Goal: Task Accomplishment & Management: Complete application form

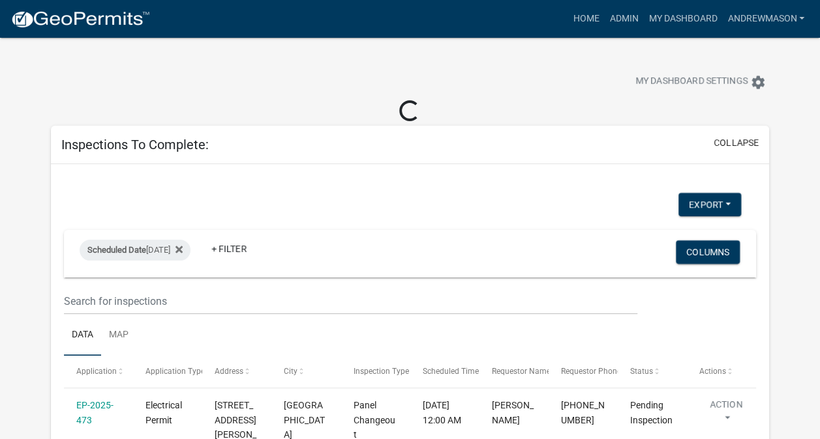
select select "3: 100"
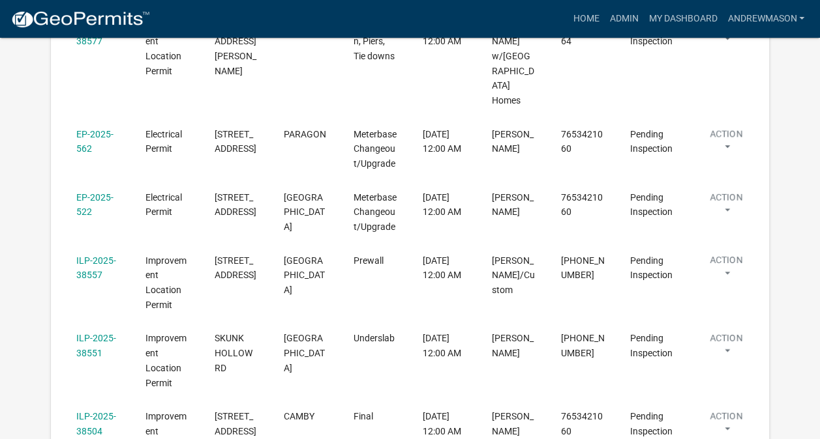
scroll to position [536, 0]
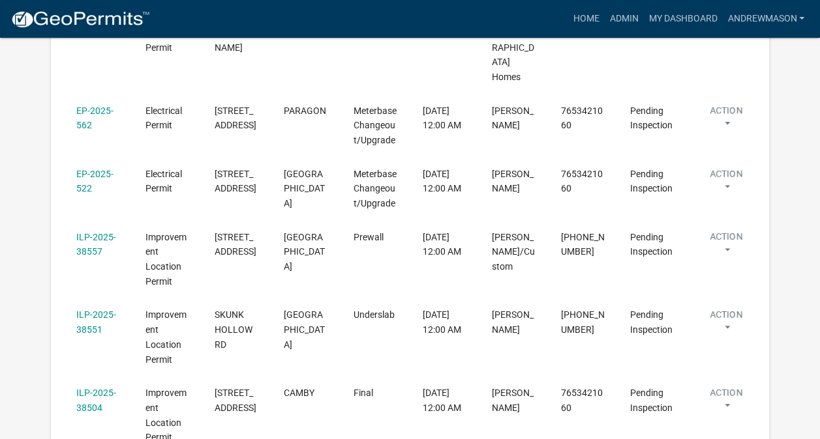
click at [89, 232] on link "ILP-2025-38557" at bounding box center [96, 244] width 40 height 25
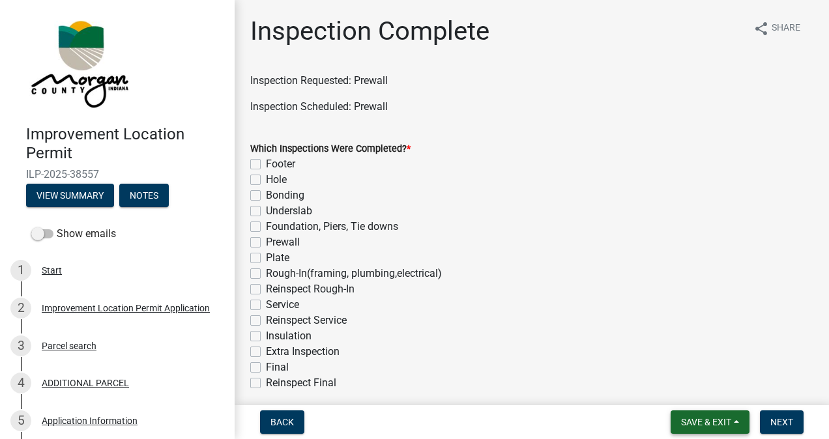
click at [695, 422] on span "Save & Exit" at bounding box center [706, 422] width 50 height 10
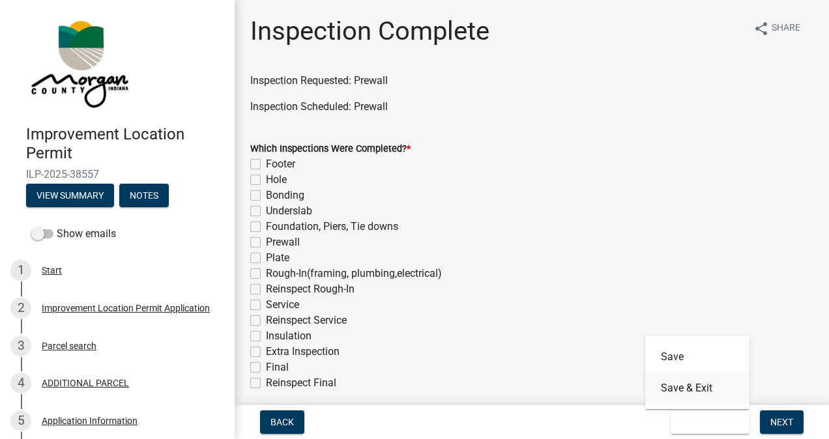
click at [691, 391] on button "Save & Exit" at bounding box center [697, 388] width 104 height 31
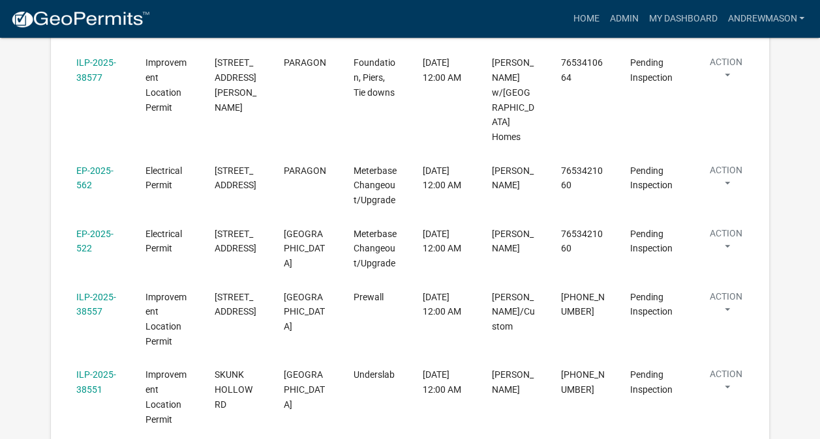
scroll to position [502, 0]
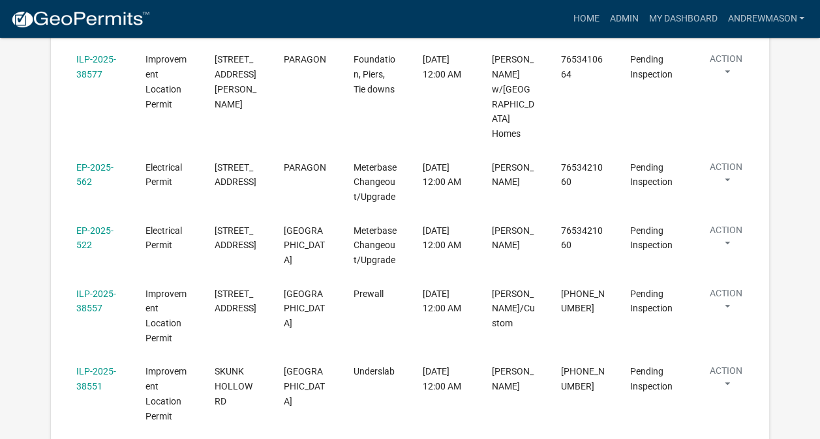
select select "3: 100"
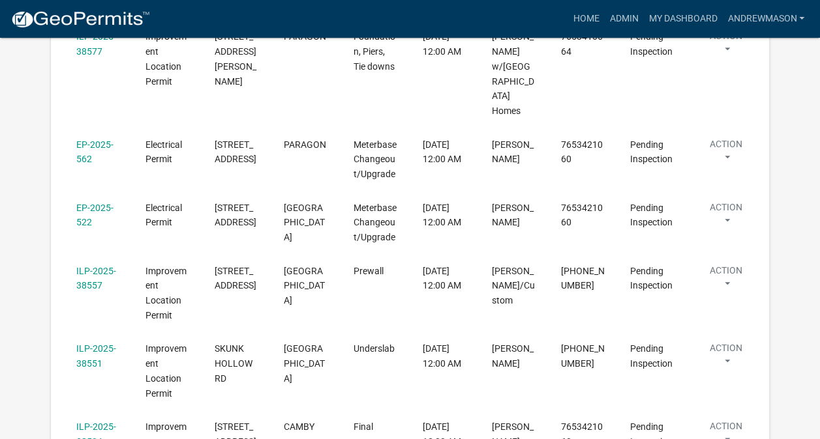
scroll to position [553, 0]
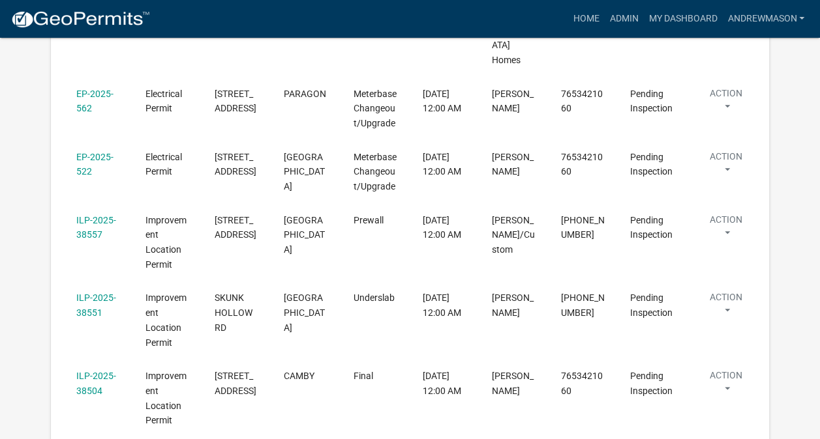
click at [96, 293] on link "ILP-2025-38551" at bounding box center [96, 305] width 40 height 25
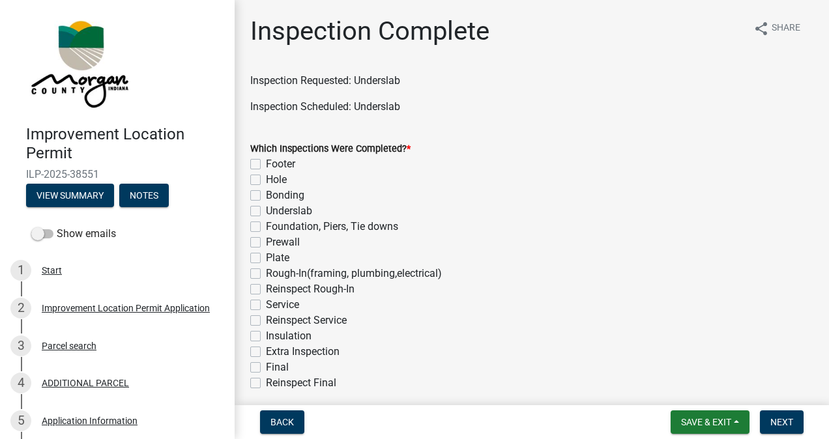
click at [266, 211] on label "Underslab" at bounding box center [289, 211] width 46 height 16
click at [266, 211] on input "Underslab" at bounding box center [270, 207] width 8 height 8
checkbox input "true"
checkbox input "false"
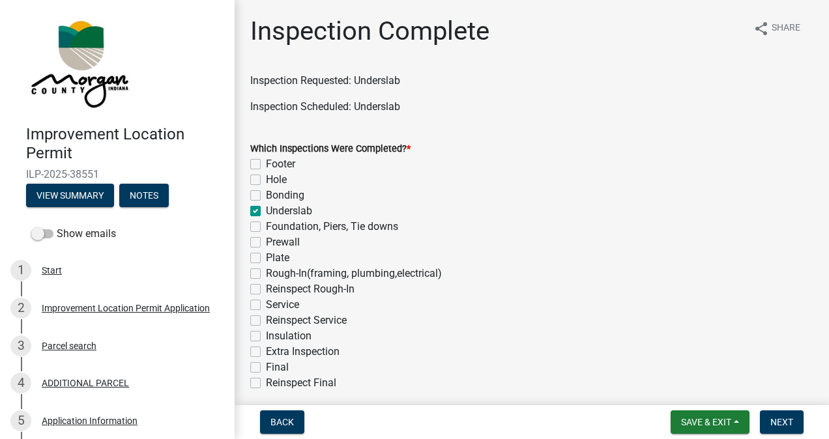
checkbox input "false"
checkbox input "true"
checkbox input "false"
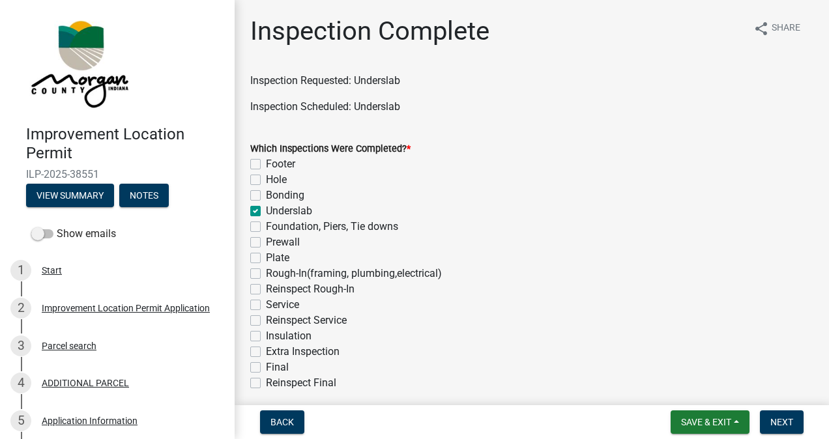
checkbox input "false"
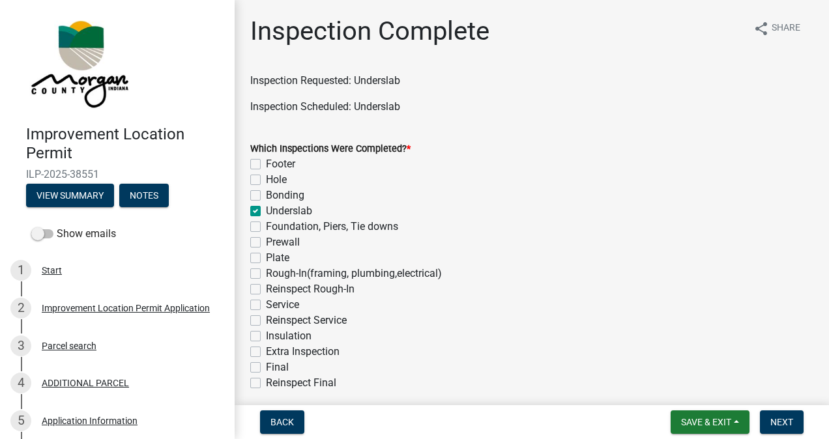
checkbox input "false"
click at [266, 227] on label "Foundation, Piers, Tie downs" at bounding box center [332, 227] width 132 height 16
click at [266, 227] on input "Foundation, Piers, Tie downs" at bounding box center [270, 223] width 8 height 8
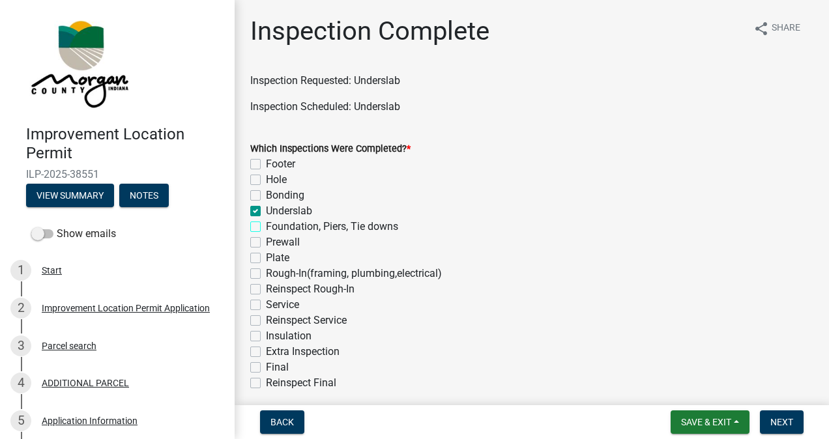
checkbox input "true"
checkbox input "false"
checkbox input "true"
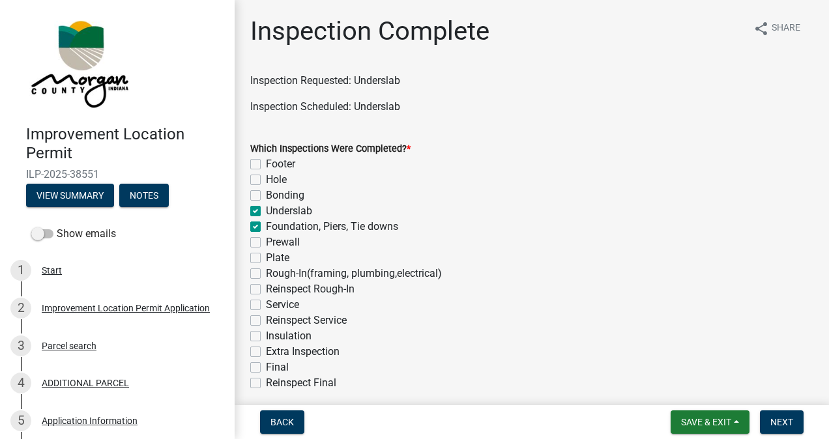
checkbox input "true"
checkbox input "false"
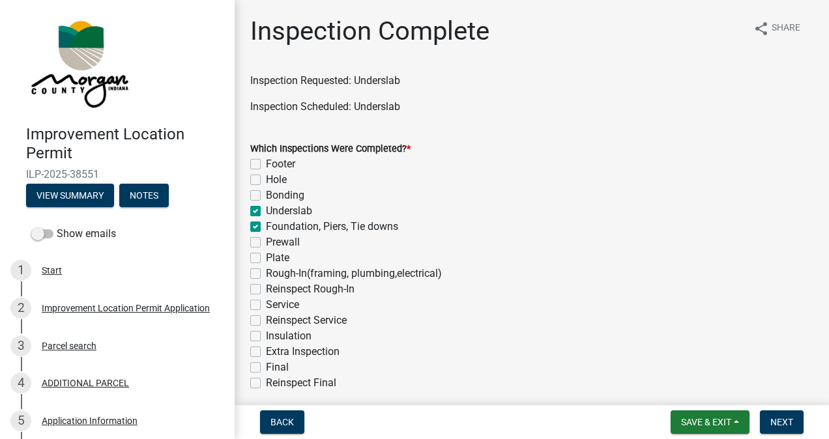
checkbox input "false"
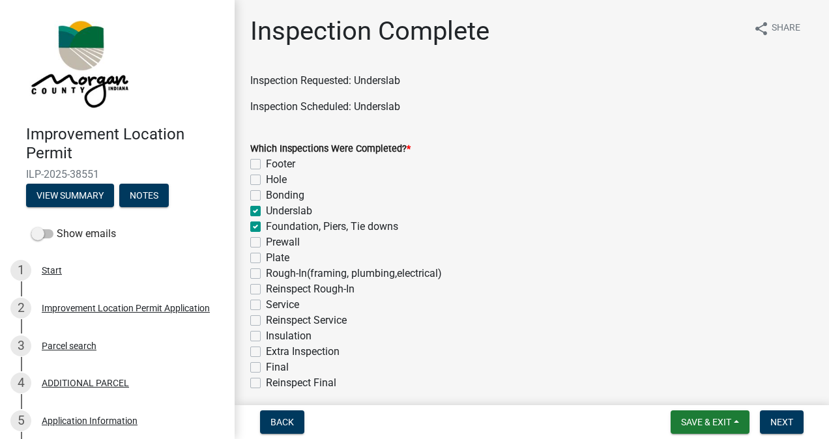
checkbox input "false"
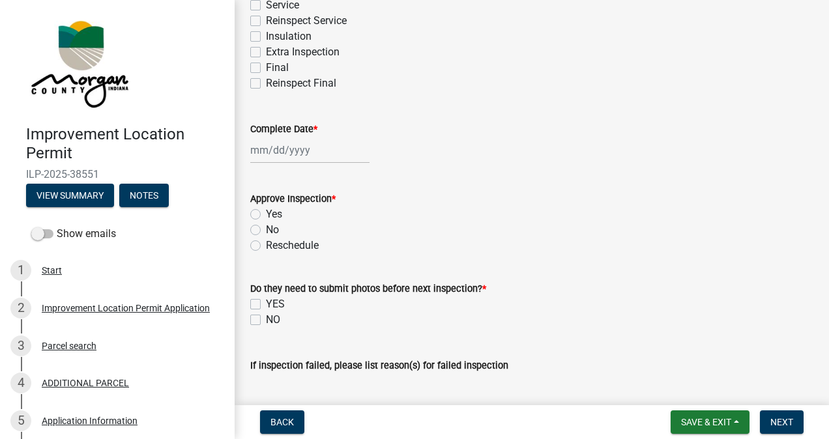
scroll to position [309, 0]
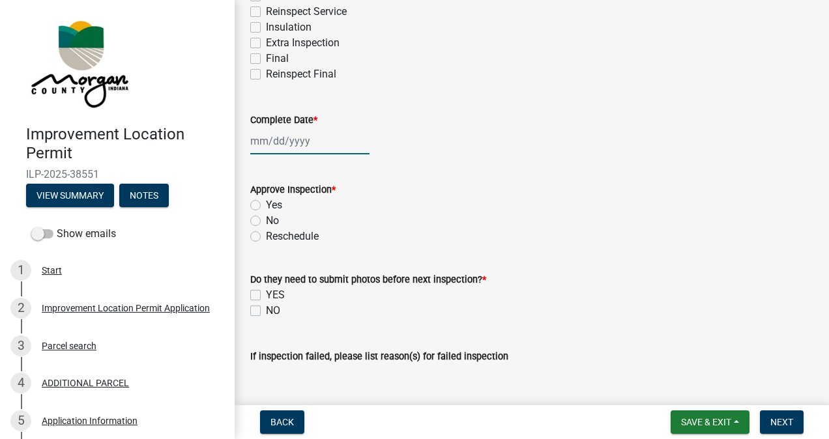
click at [303, 142] on div at bounding box center [309, 141] width 119 height 27
select select "9"
select select "2025"
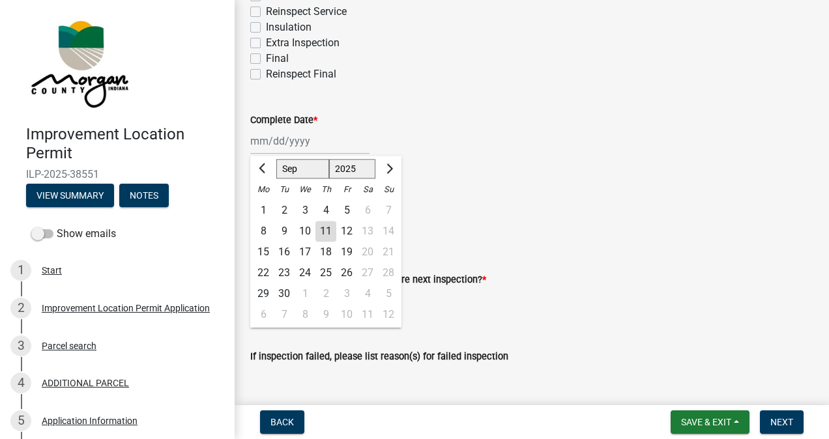
click at [325, 233] on div "11" at bounding box center [326, 231] width 21 height 21
type input "[DATE]"
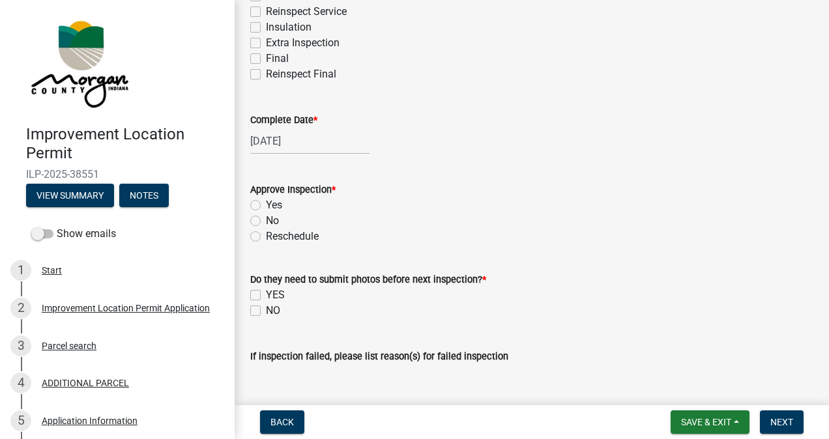
click at [266, 205] on label "Yes" at bounding box center [274, 206] width 16 height 16
click at [266, 205] on input "Yes" at bounding box center [270, 202] width 8 height 8
radio input "true"
click at [266, 309] on label "NO" at bounding box center [273, 311] width 14 height 16
click at [266, 309] on input "NO" at bounding box center [270, 307] width 8 height 8
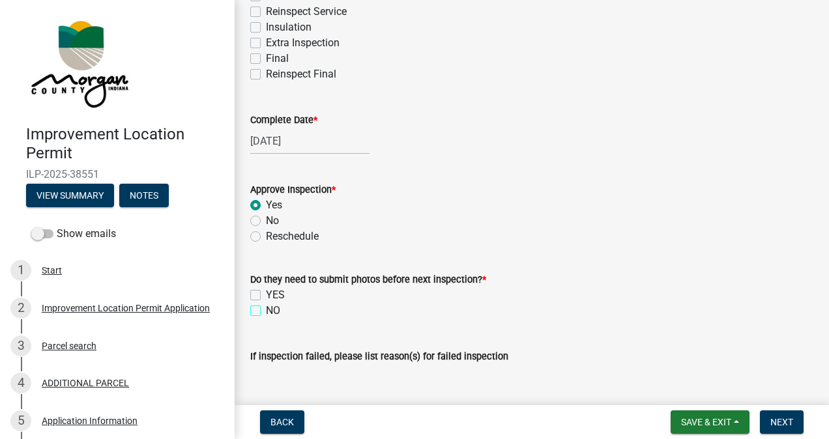
checkbox input "true"
checkbox input "false"
checkbox input "true"
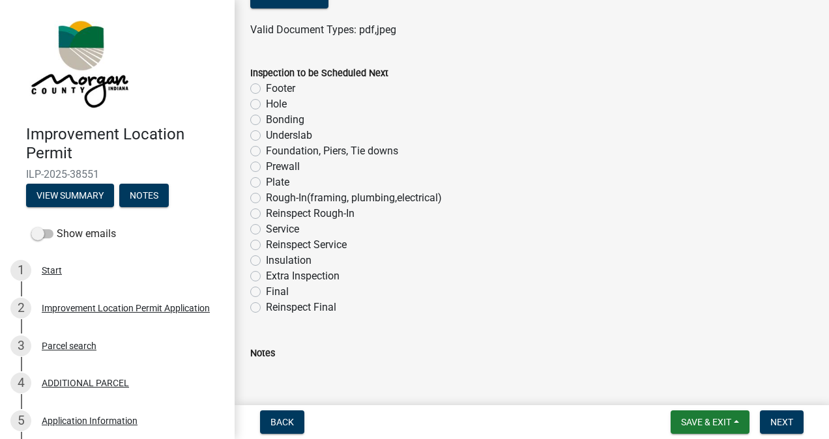
scroll to position [812, 0]
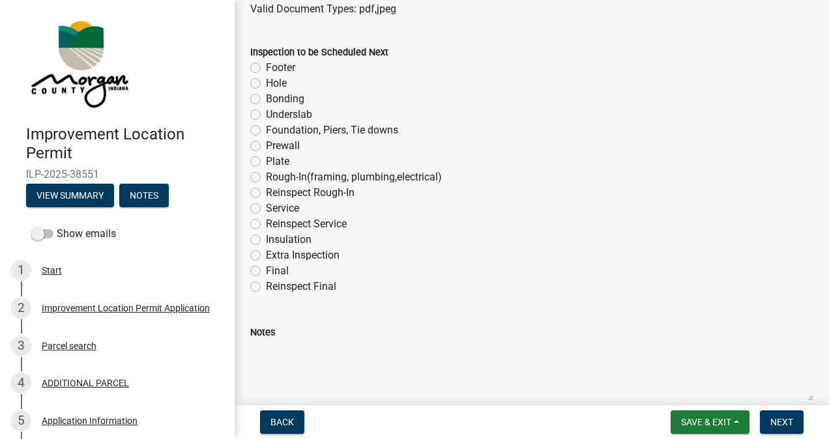
click at [266, 164] on label "Plate" at bounding box center [277, 162] width 23 height 16
click at [266, 162] on input "Plate" at bounding box center [270, 158] width 8 height 8
radio input "true"
click at [769, 422] on button "Next" at bounding box center [782, 422] width 44 height 23
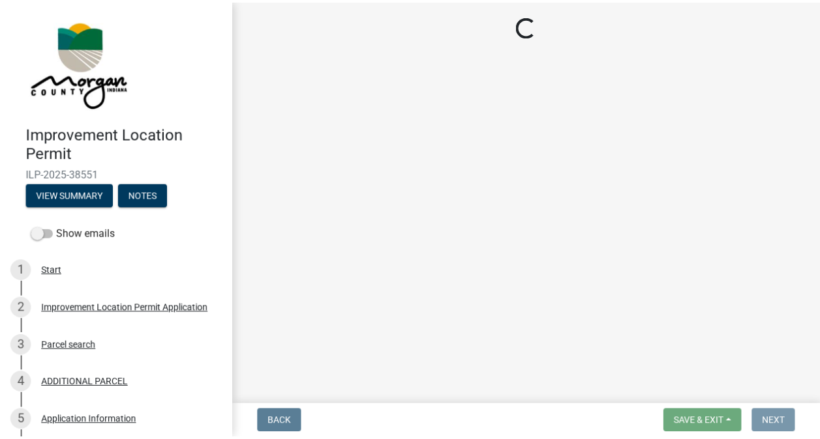
scroll to position [0, 0]
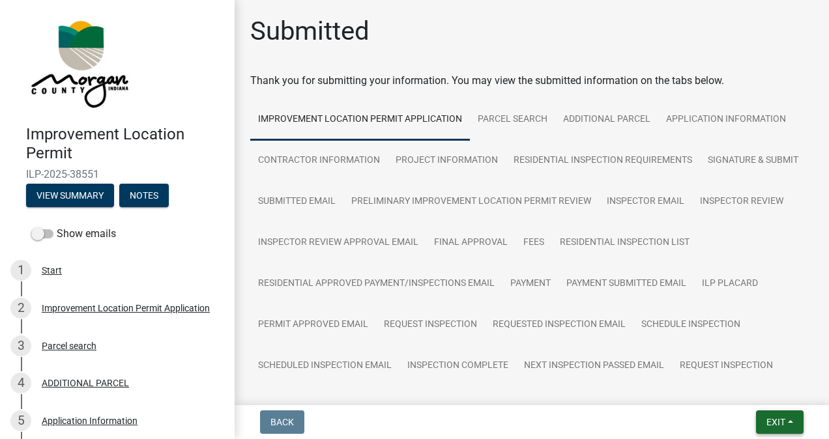
click at [763, 421] on button "Exit" at bounding box center [780, 422] width 48 height 23
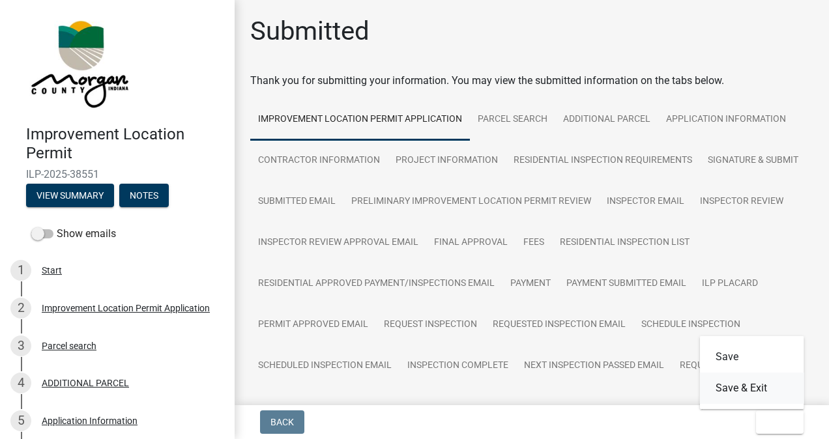
click at [741, 389] on button "Save & Exit" at bounding box center [752, 388] width 104 height 31
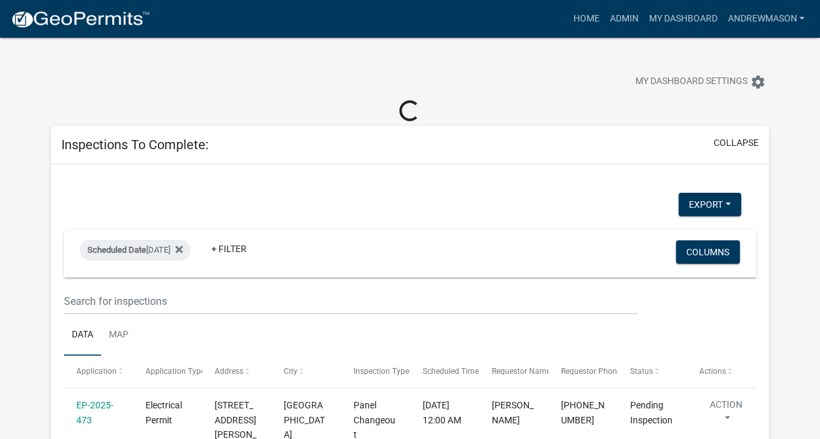
select select "3: 100"
